Goal: Task Accomplishment & Management: Use online tool/utility

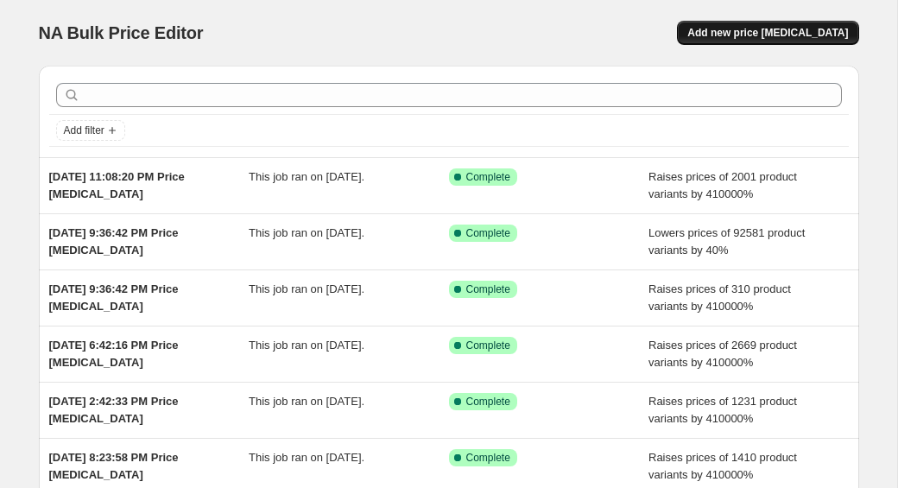
click at [723, 33] on span "Add new price [MEDICAL_DATA]" at bounding box center [767, 33] width 161 height 14
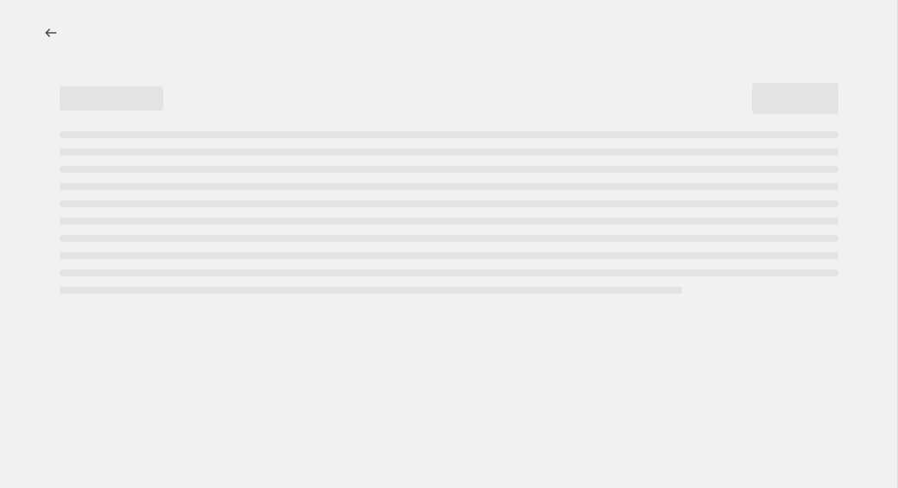
select select "percentage"
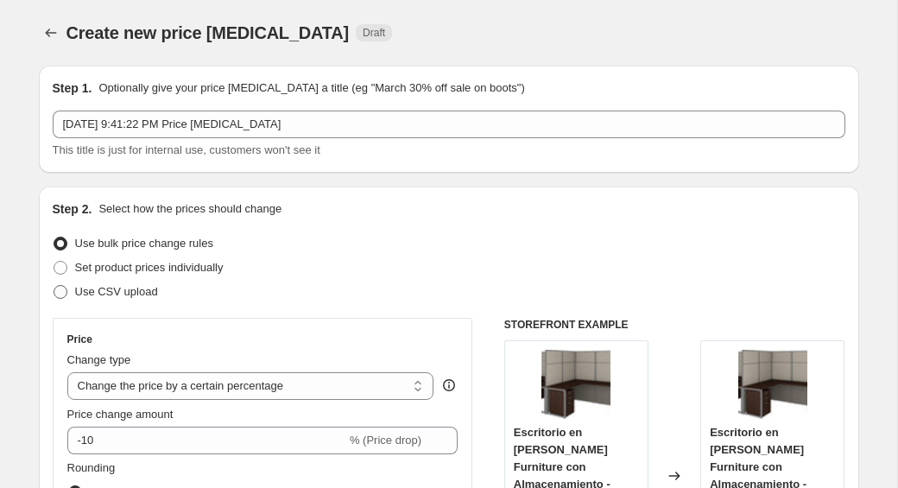
scroll to position [53, 0]
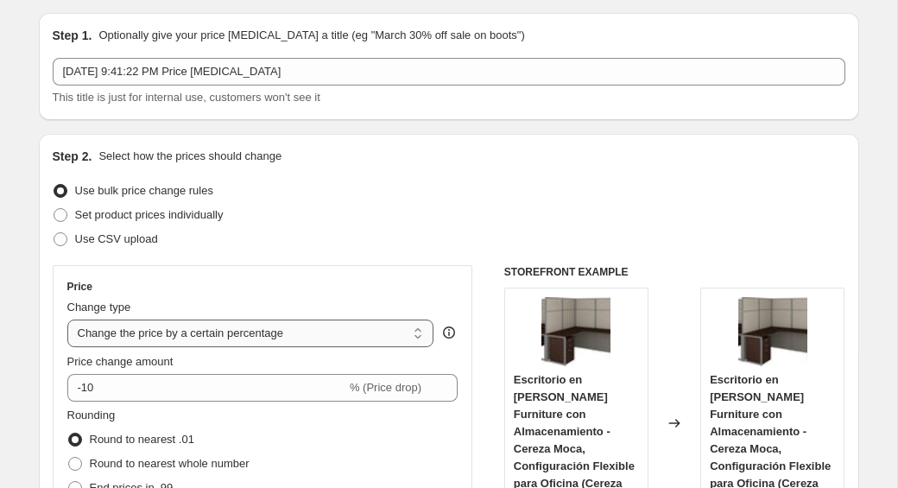
click at [136, 330] on select "Change the price to a certain amount Change the price by a certain amount Chang…" at bounding box center [250, 334] width 367 height 28
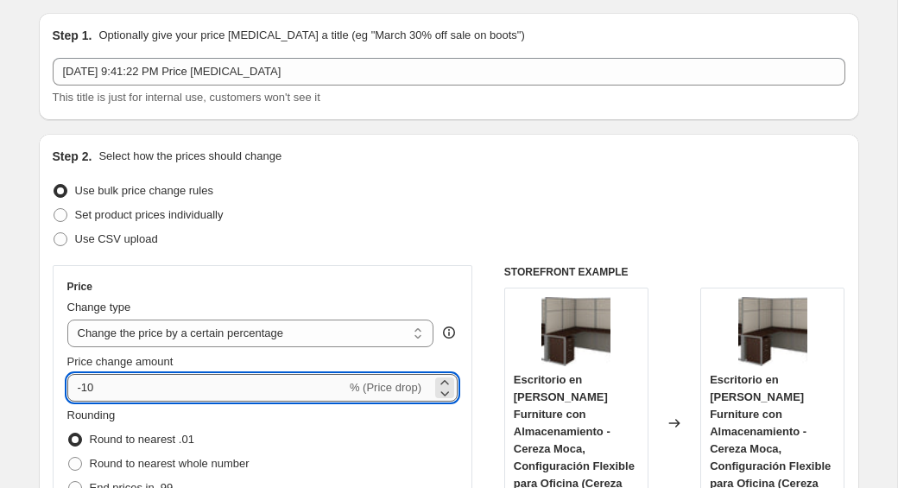
click at [132, 394] on input "-10" at bounding box center [206, 388] width 279 height 28
type input "-1"
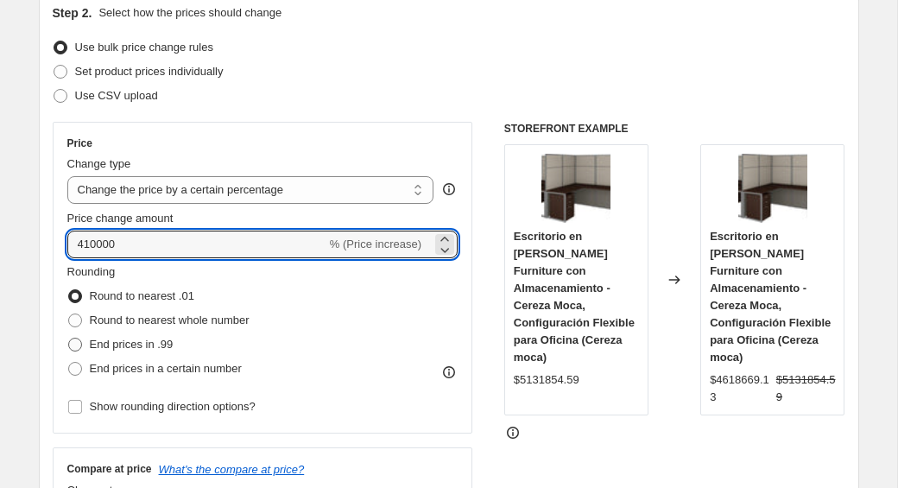
type input "410000"
click at [90, 346] on span "End prices in .99" at bounding box center [132, 344] width 84 height 13
click at [69, 339] on input "End prices in .99" at bounding box center [68, 338] width 1 height 1
radio input "true"
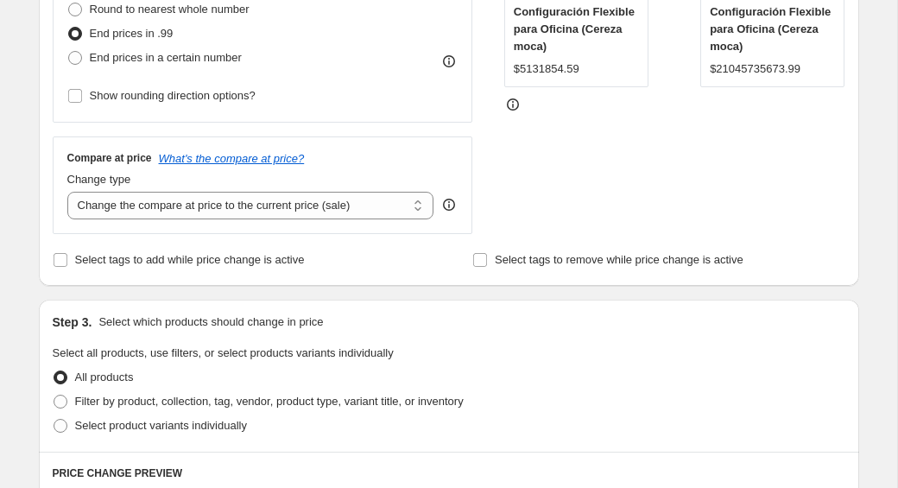
scroll to position [574, 0]
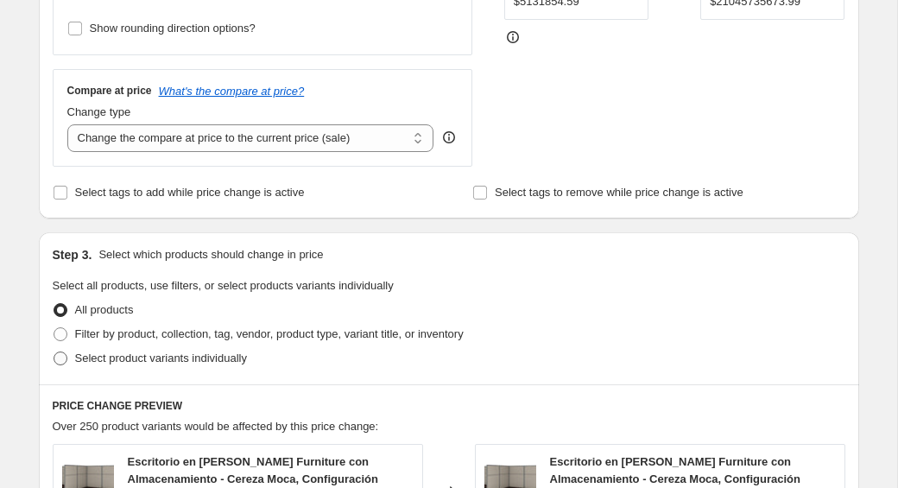
click at [195, 347] on label "Select product variants individually" at bounding box center [150, 358] width 194 height 24
click at [54, 352] on input "Select product variants individually" at bounding box center [54, 352] width 1 height 1
radio input "true"
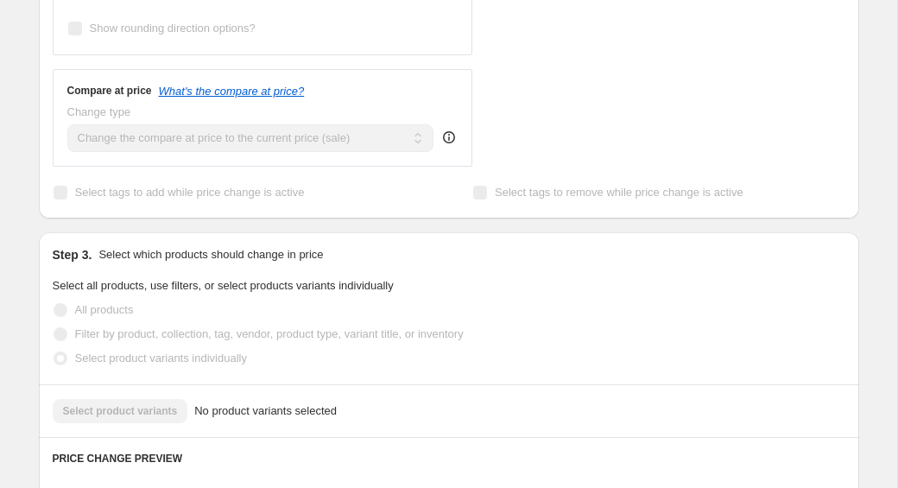
click at [201, 343] on label "Filter by product, collection, tag, vendor, product type, variant title, or inv…" at bounding box center [258, 334] width 411 height 24
click at [54, 328] on input "Filter by product, collection, tag, vendor, product type, variant title, or inv…" at bounding box center [54, 327] width 1 height 1
radio input "true"
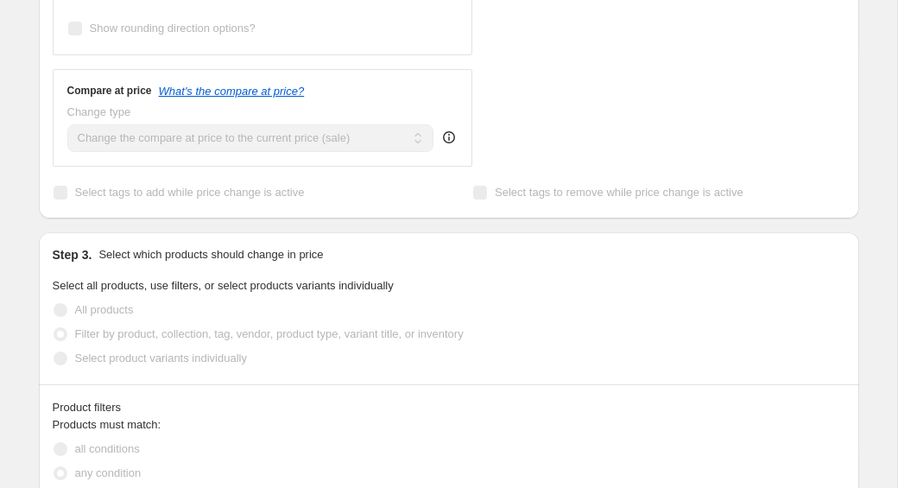
click at [208, 338] on span "Filter by product, collection, tag, vendor, product type, variant title, or inv…" at bounding box center [269, 333] width 389 height 13
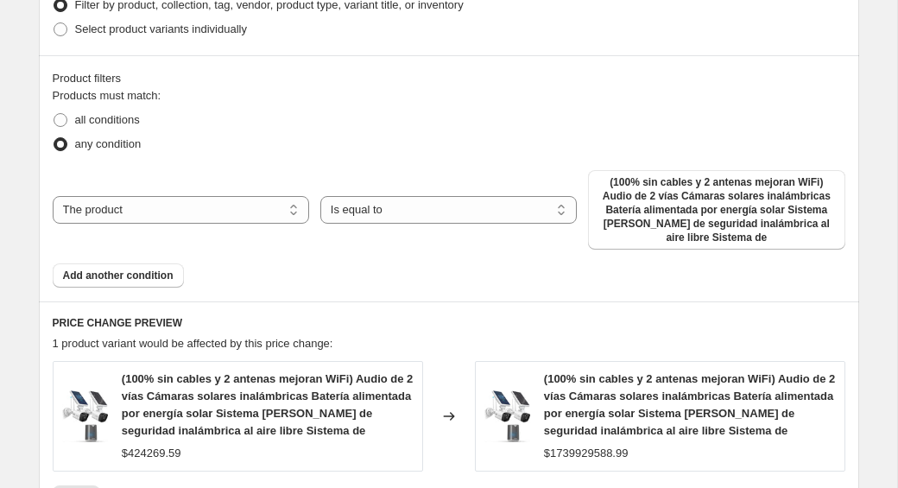
scroll to position [949, 0]
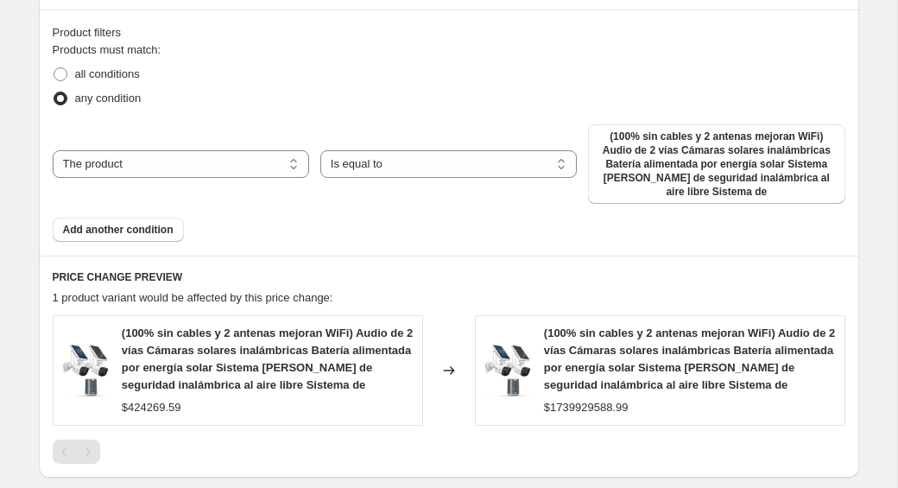
click at [189, 181] on div "The product The product's collection The product's tag The product's vendor The…" at bounding box center [449, 163] width 793 height 79
click at [216, 151] on select "The product The product's collection The product's tag The product's vendor The…" at bounding box center [181, 164] width 257 height 28
select select "collection"
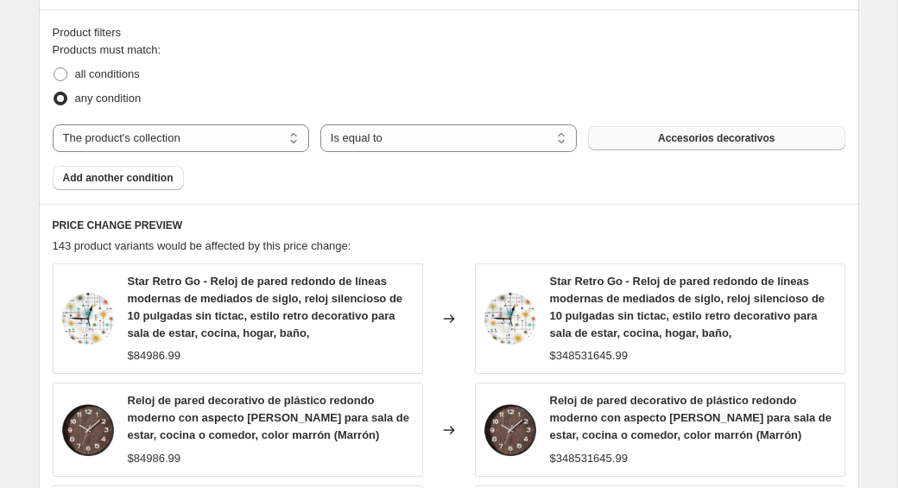
click at [639, 143] on button "Accesorios decorativos" at bounding box center [716, 138] width 257 height 24
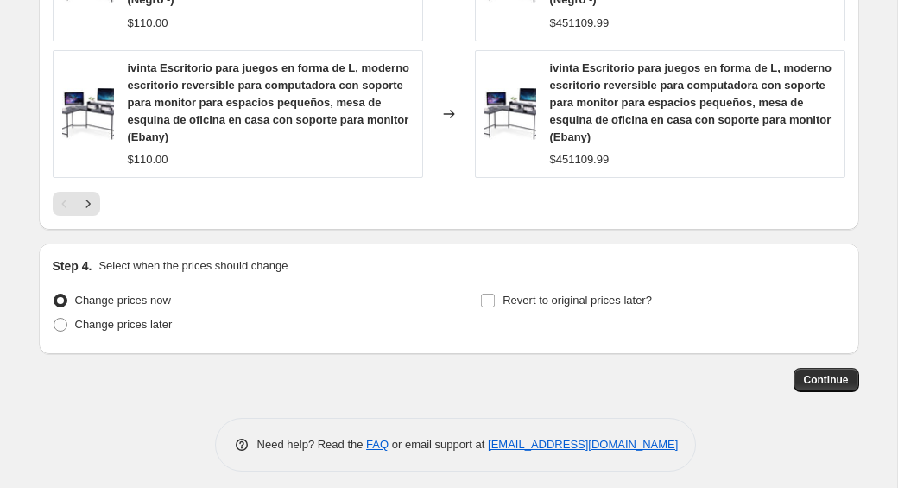
scroll to position [1720, 0]
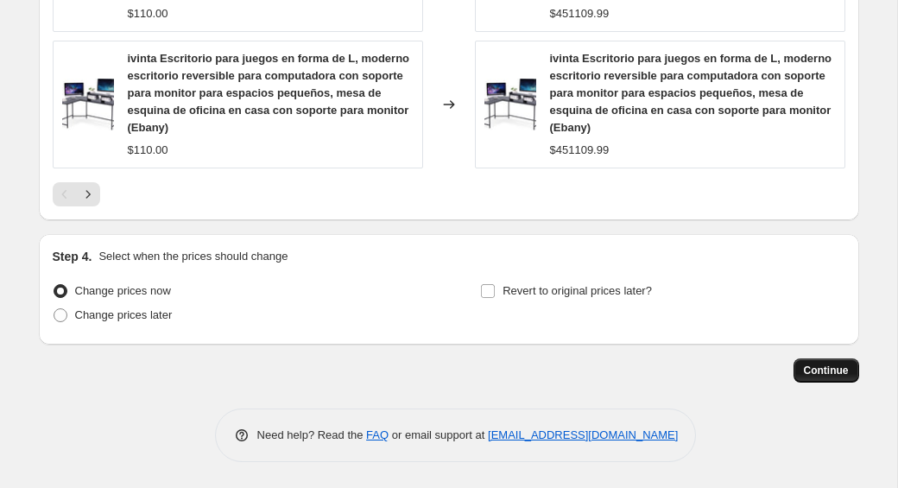
click at [811, 371] on span "Continue" at bounding box center [826, 371] width 45 height 14
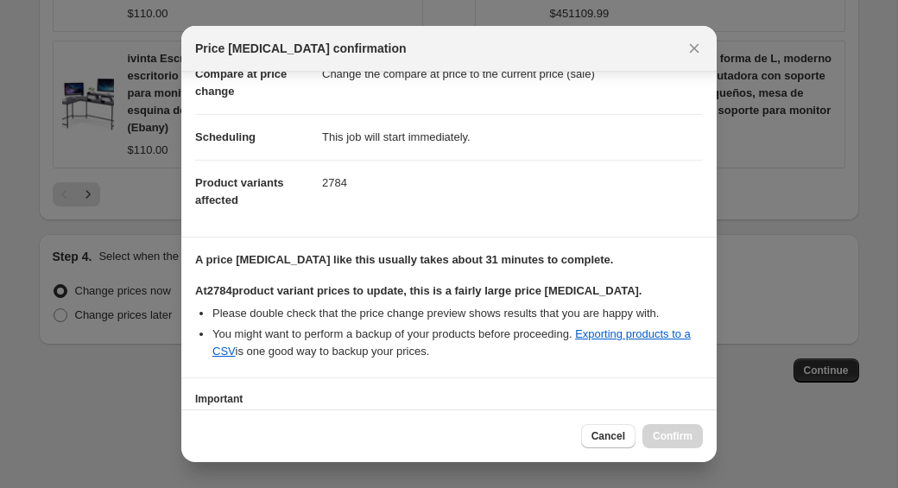
scroll to position [228, 0]
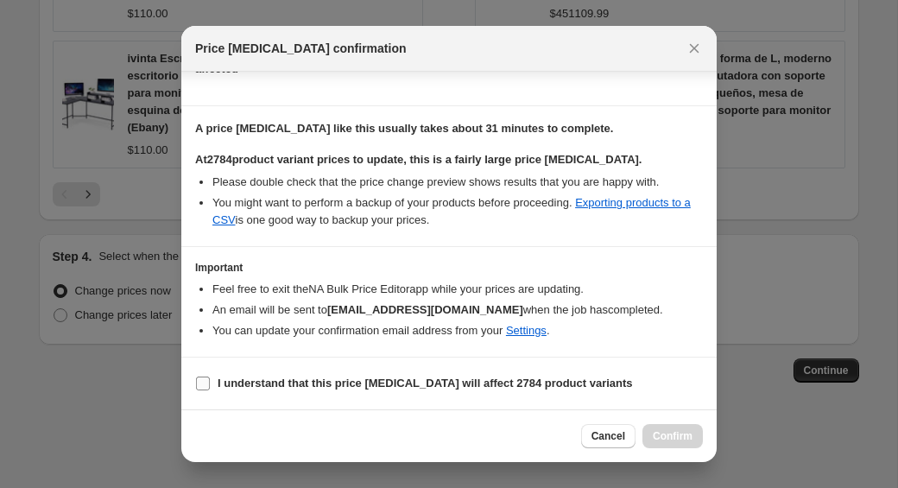
click at [216, 383] on label "I understand that this price change job will affect 2784 product variants" at bounding box center [414, 383] width 438 height 24
click at [210, 383] on input "I understand that this price change job will affect 2784 product variants" at bounding box center [203, 384] width 14 height 14
checkbox input "true"
click at [663, 429] on span "Confirm" at bounding box center [673, 436] width 40 height 14
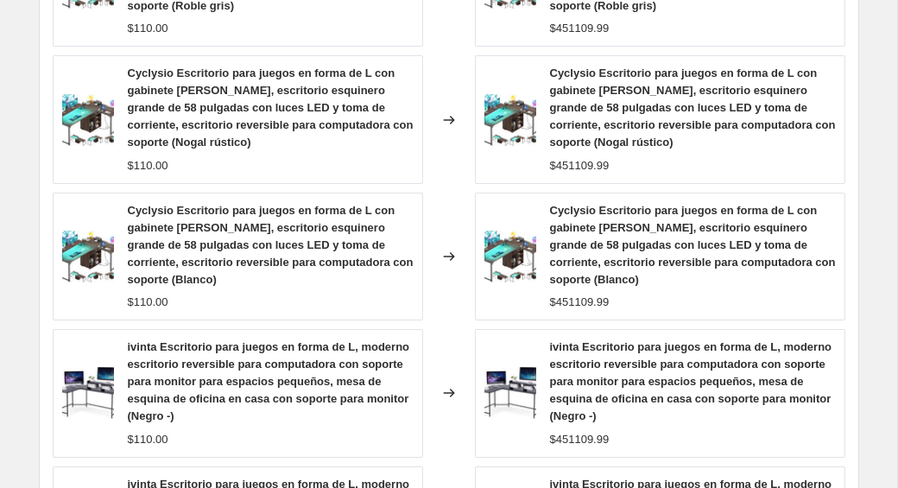
scroll to position [1463, 0]
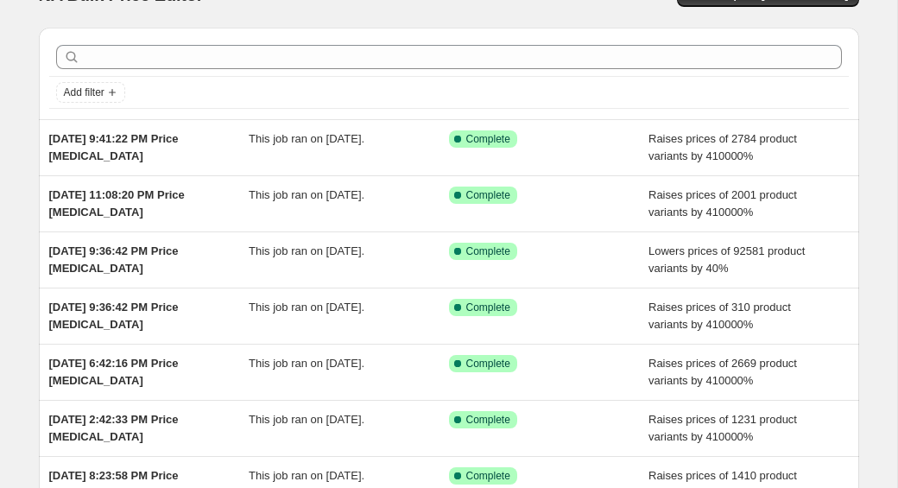
scroll to position [33, 0]
